Goal: Information Seeking & Learning: Learn about a topic

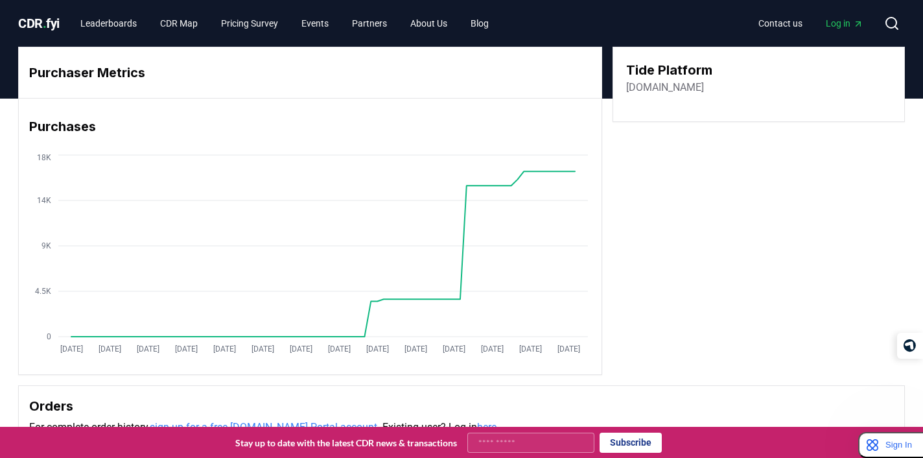
click at [43, 21] on span "CDR . fyi" at bounding box center [39, 24] width 42 height 16
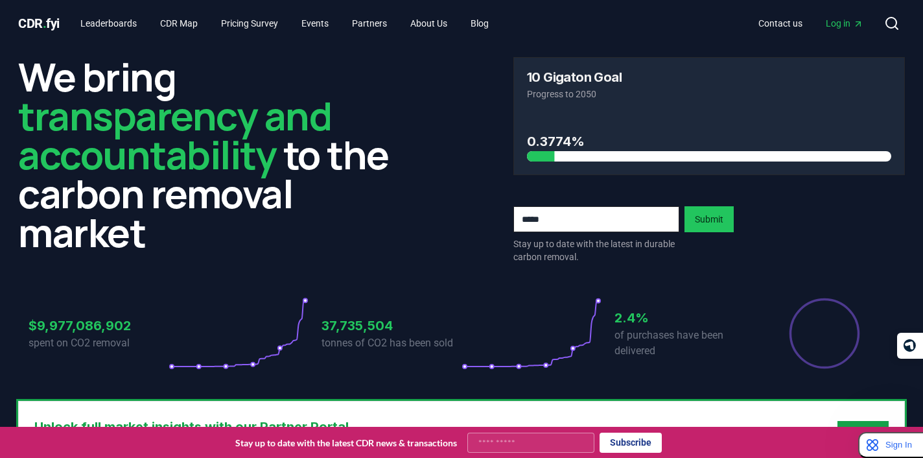
click at [182, 185] on h2 "We bring transparency and accountability to the carbon removal market" at bounding box center [214, 154] width 392 height 195
click at [458, 19] on link "About Us" at bounding box center [429, 23] width 58 height 23
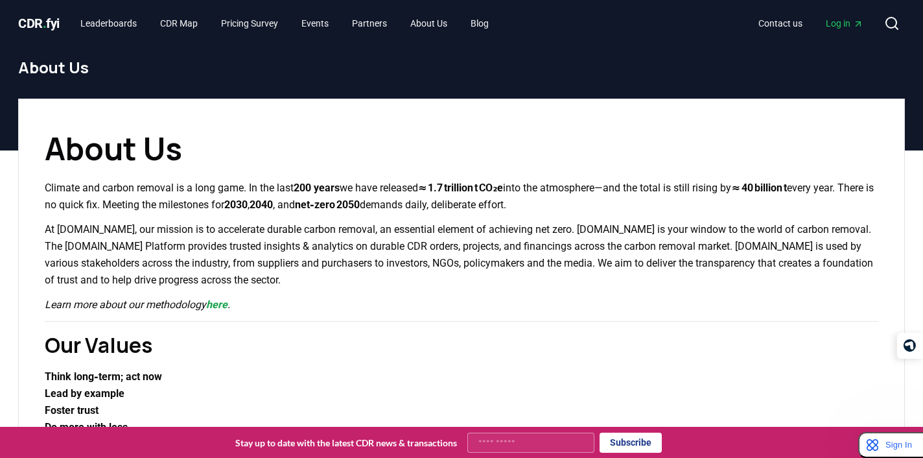
click at [211, 208] on p "Climate and carbon removal is a long game. In the last 200 years we have releas…" at bounding box center [462, 197] width 834 height 34
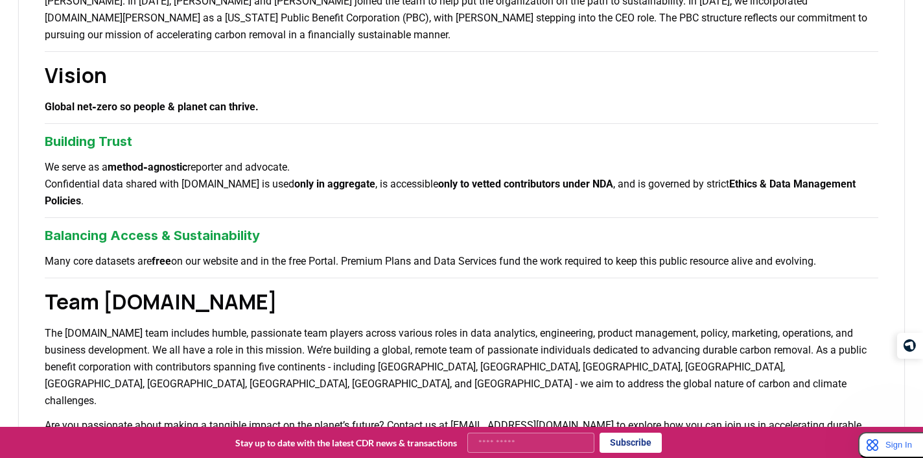
scroll to position [494, 0]
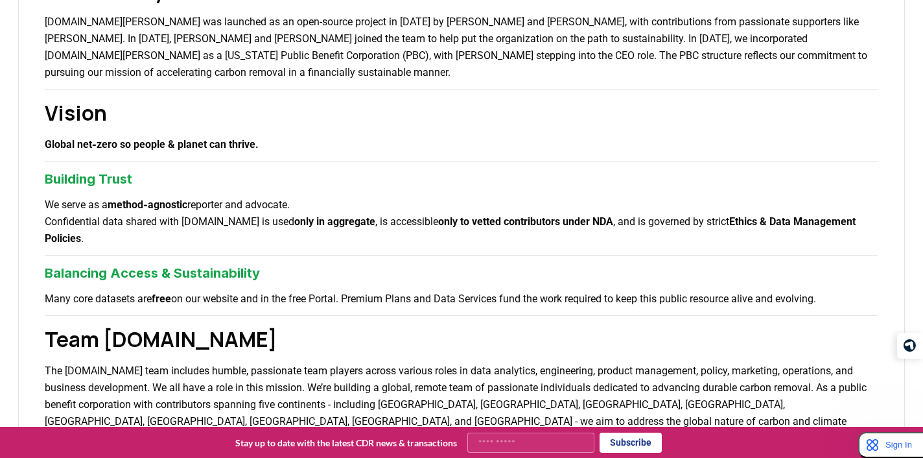
click at [220, 208] on p "We serve as a method‑agnostic reporter and advocate. Confidential data shared w…" at bounding box center [462, 221] width 834 height 51
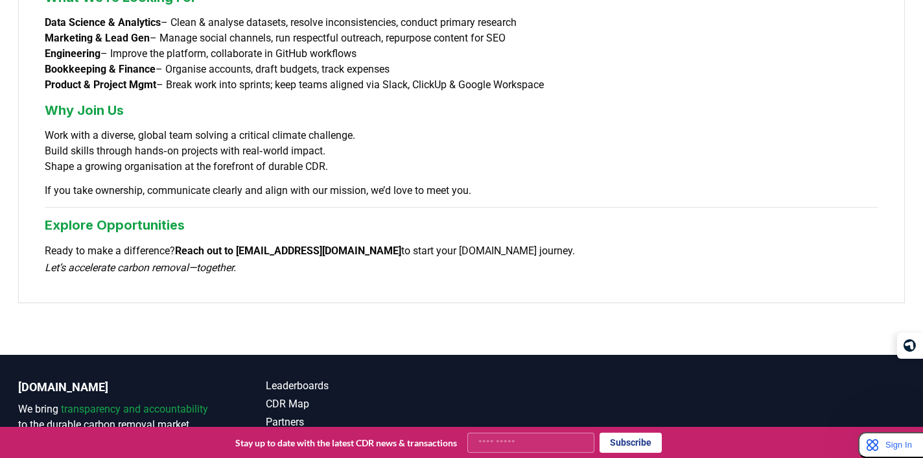
scroll to position [1127, 0]
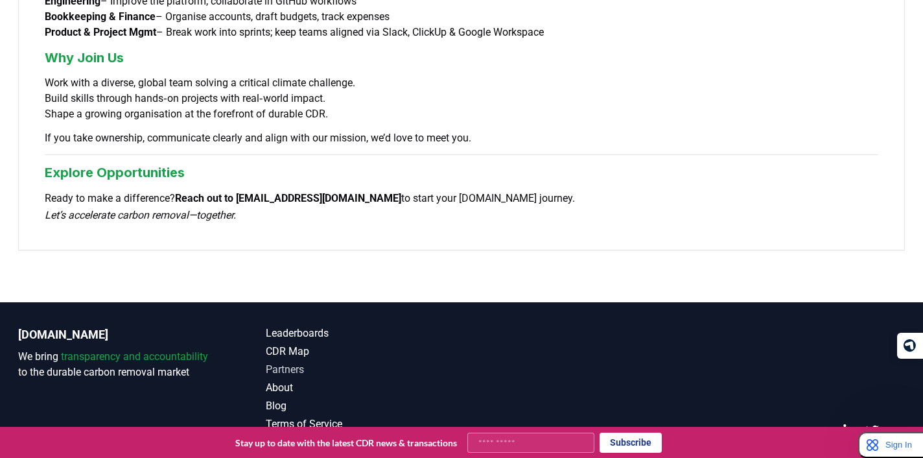
click at [284, 362] on link "Partners" at bounding box center [364, 370] width 196 height 16
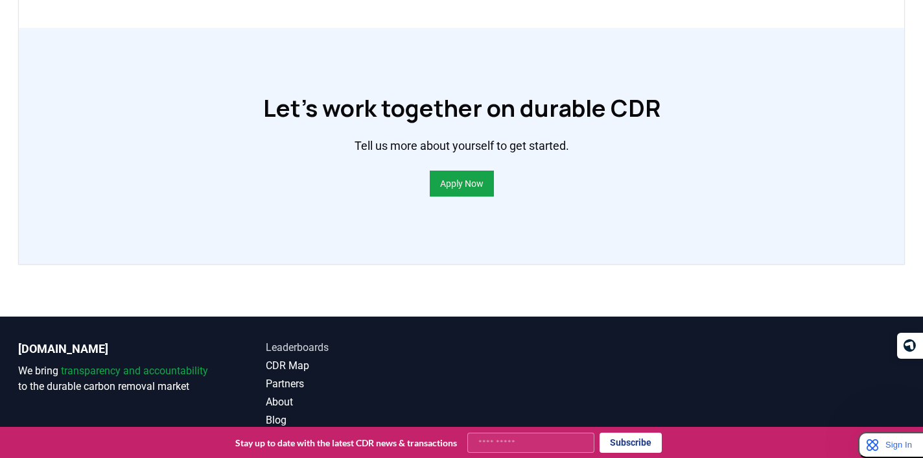
scroll to position [1025, 0]
